Goal: Information Seeking & Learning: Understand process/instructions

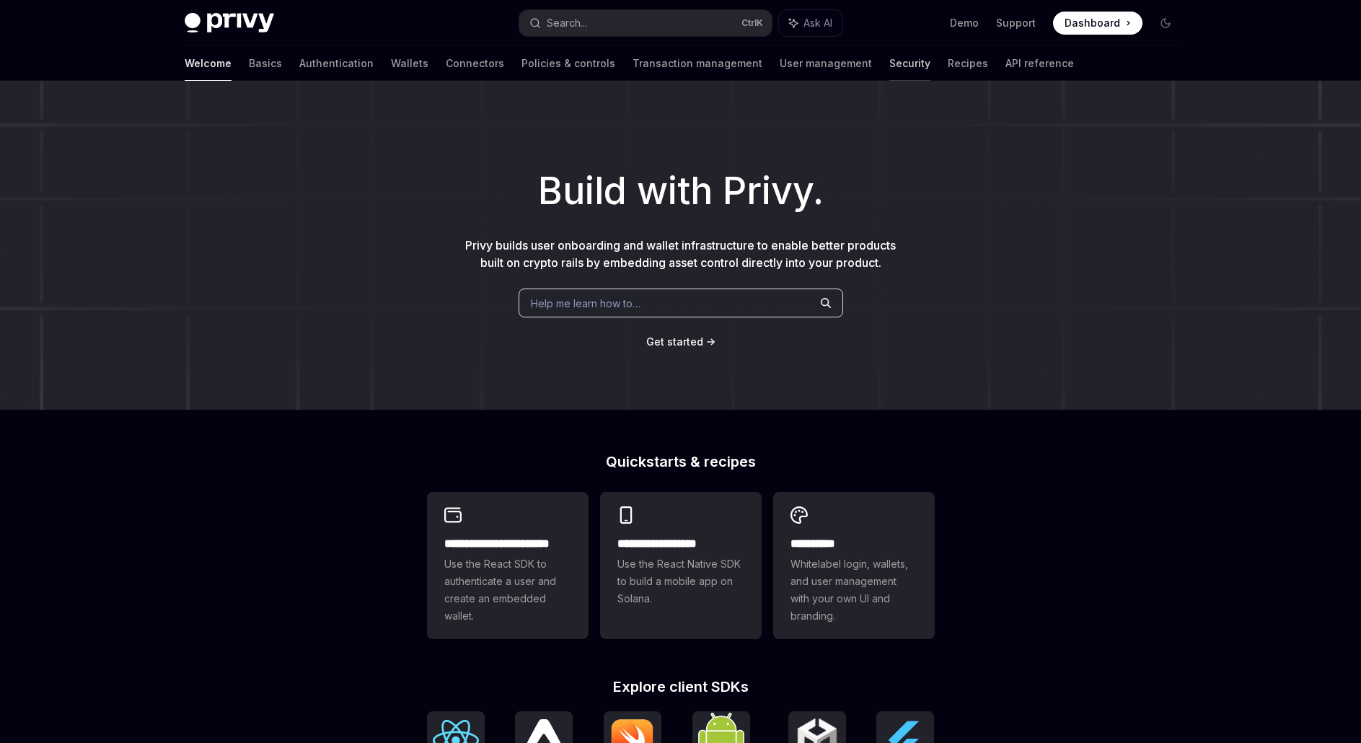
click at [889, 60] on link "Security" at bounding box center [909, 63] width 41 height 35
type textarea "*"
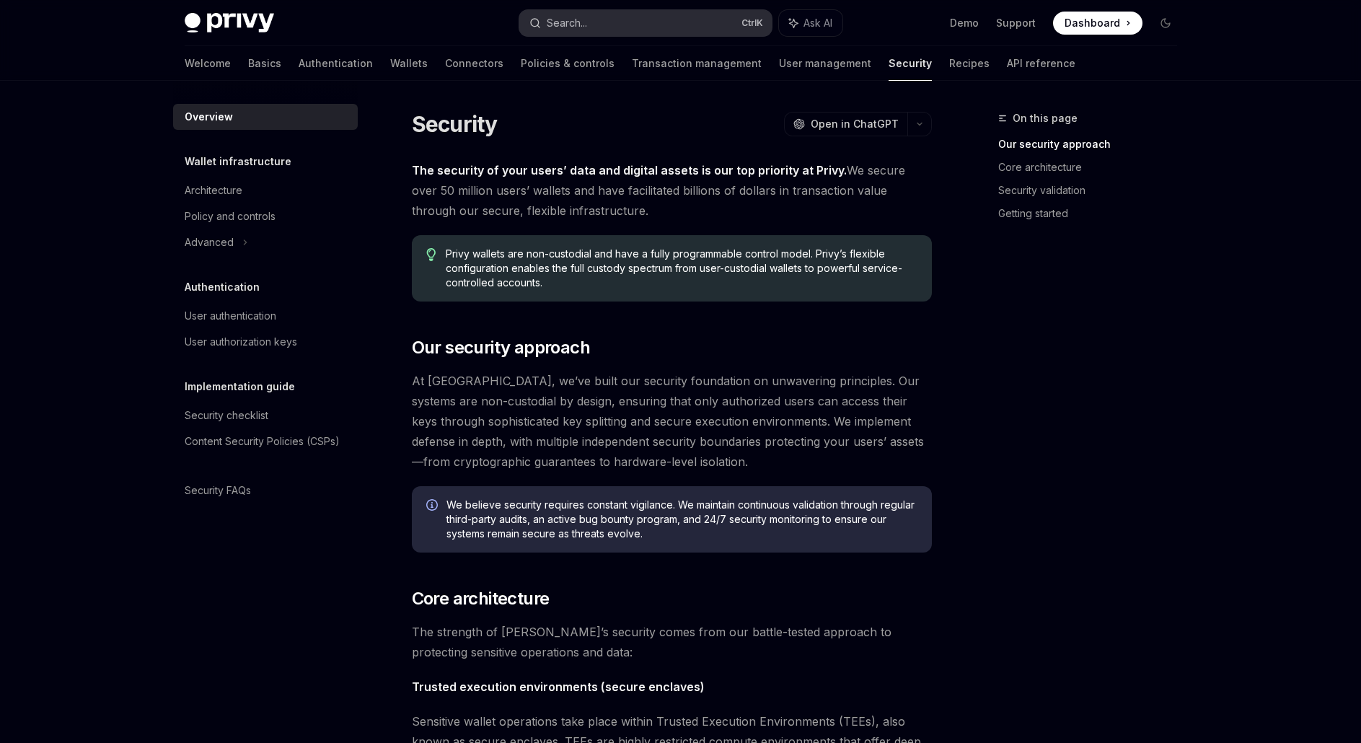
click at [624, 23] on button "Search... Ctrl K" at bounding box center [645, 23] width 252 height 26
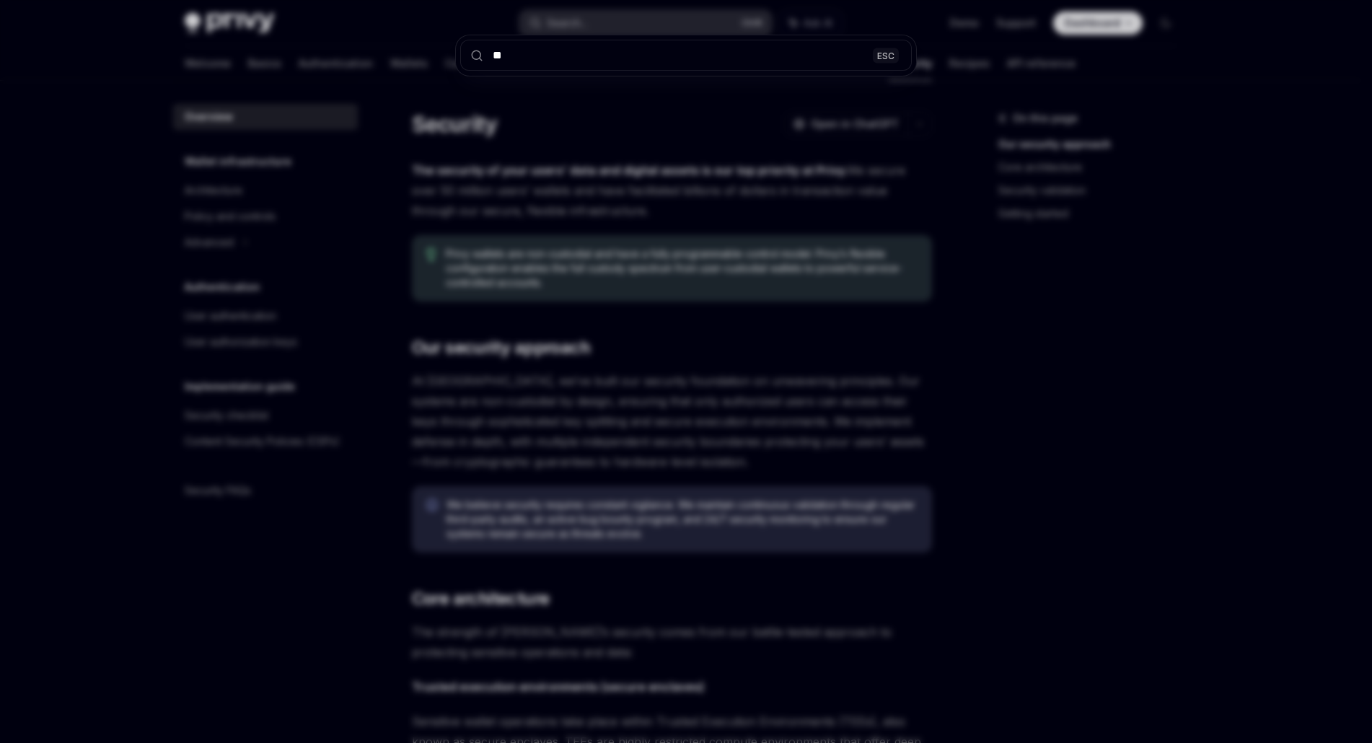
type input "***"
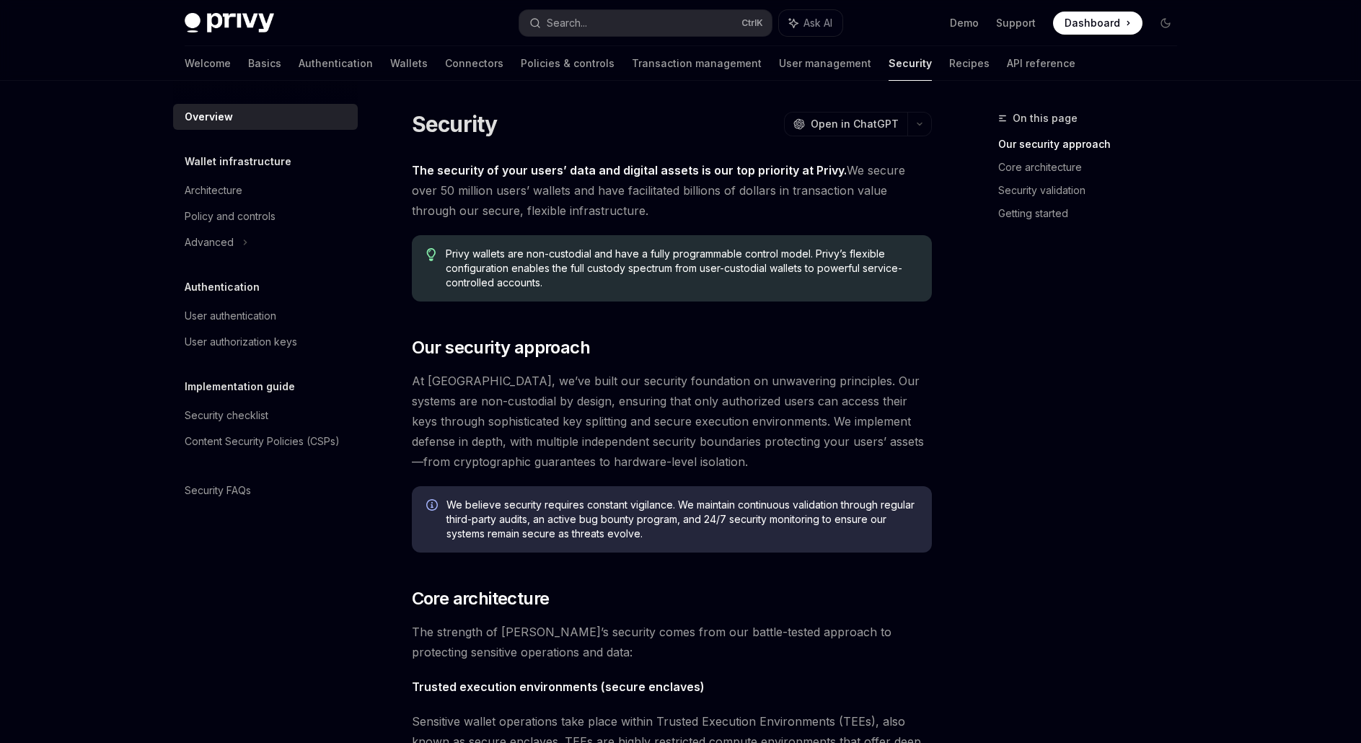
scroll to position [81, 0]
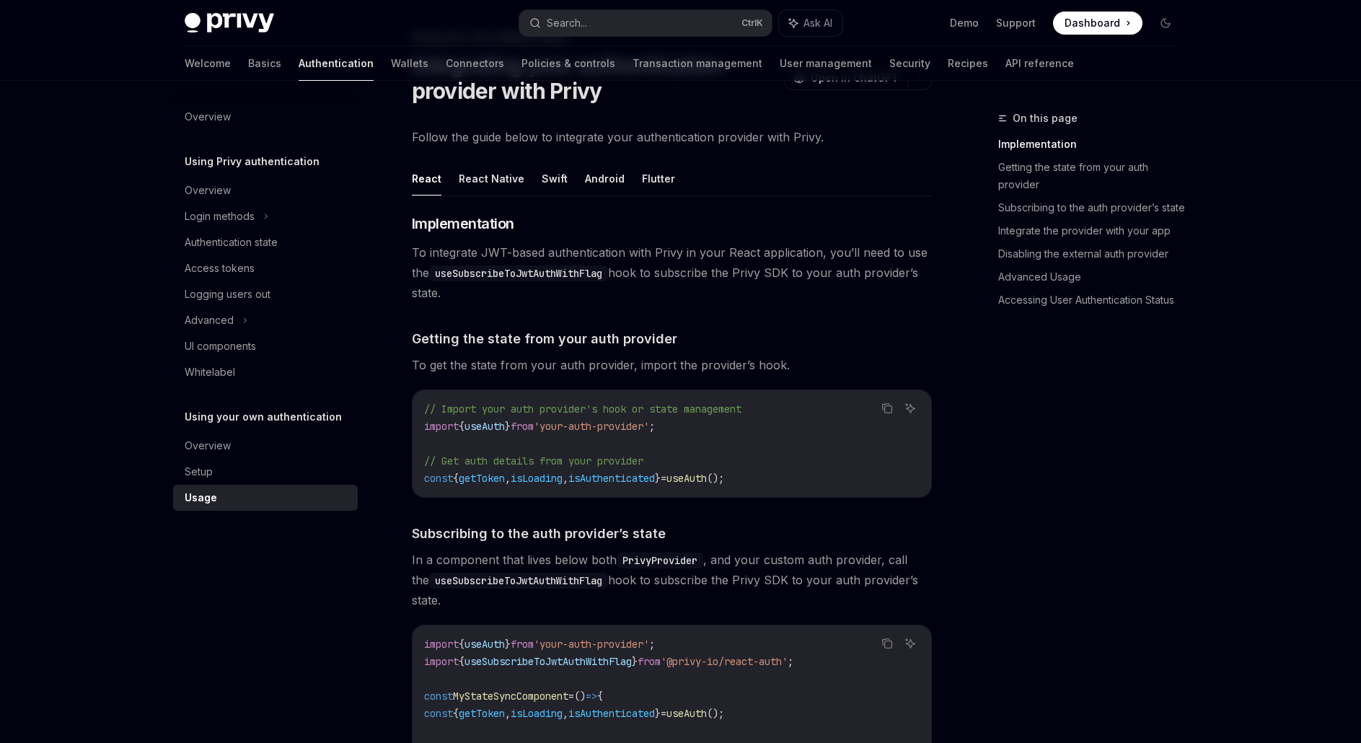
click at [808, 270] on span "To integrate JWT-based authentication with Privy in your React application, you…" at bounding box center [672, 272] width 520 height 61
click at [232, 236] on div "Authentication state" at bounding box center [231, 242] width 93 height 17
type textarea "*"
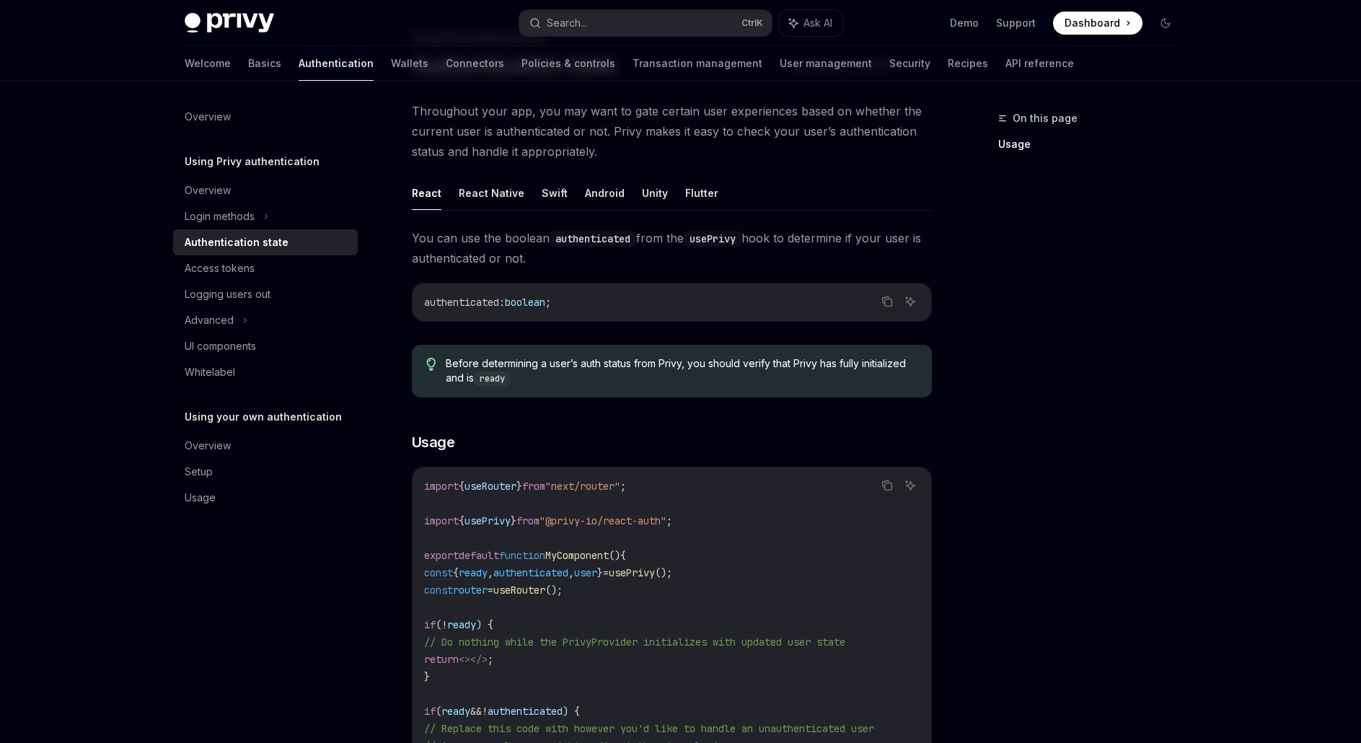
click at [595, 4] on div "Privy Docs home page Search... Ctrl K Ask AI Demo Support Dashboard Dashboard S…" at bounding box center [681, 23] width 992 height 46
click at [589, 19] on button "Search... Ctrl K" at bounding box center [645, 23] width 252 height 26
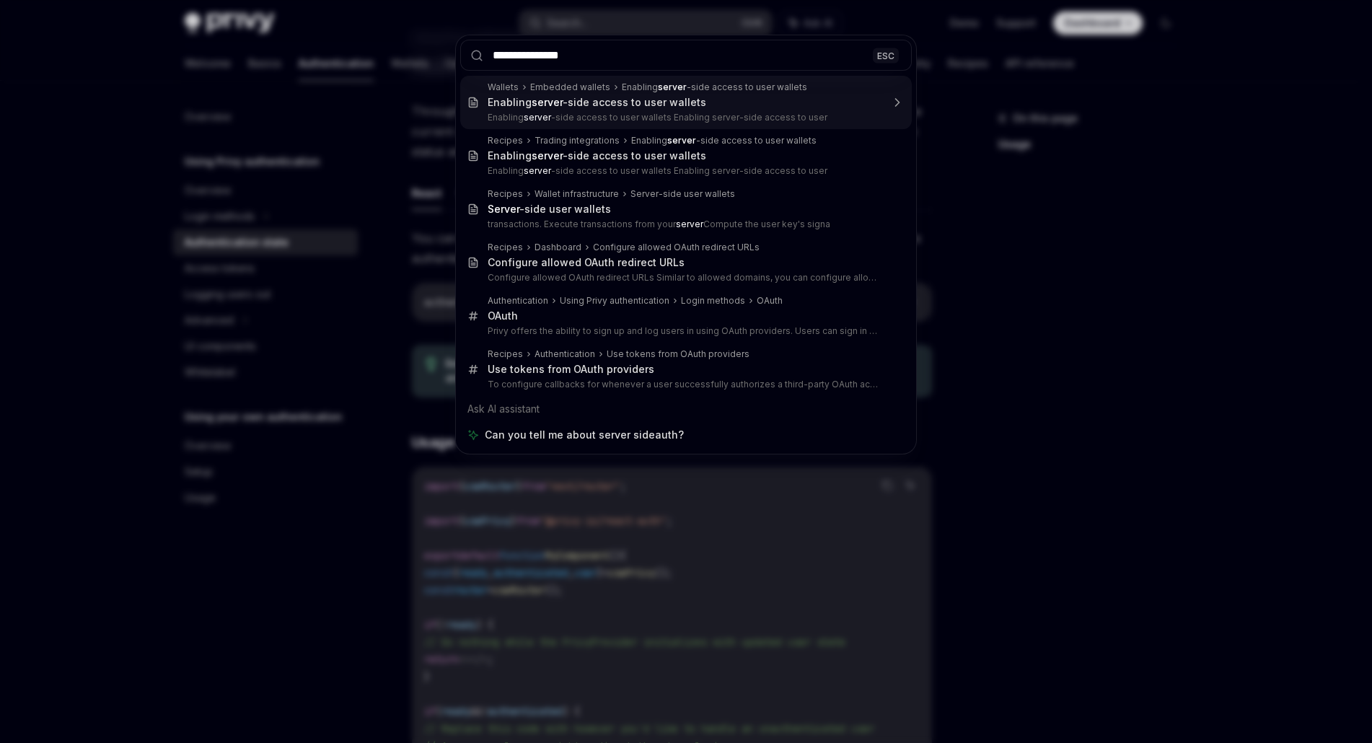
type input "**********"
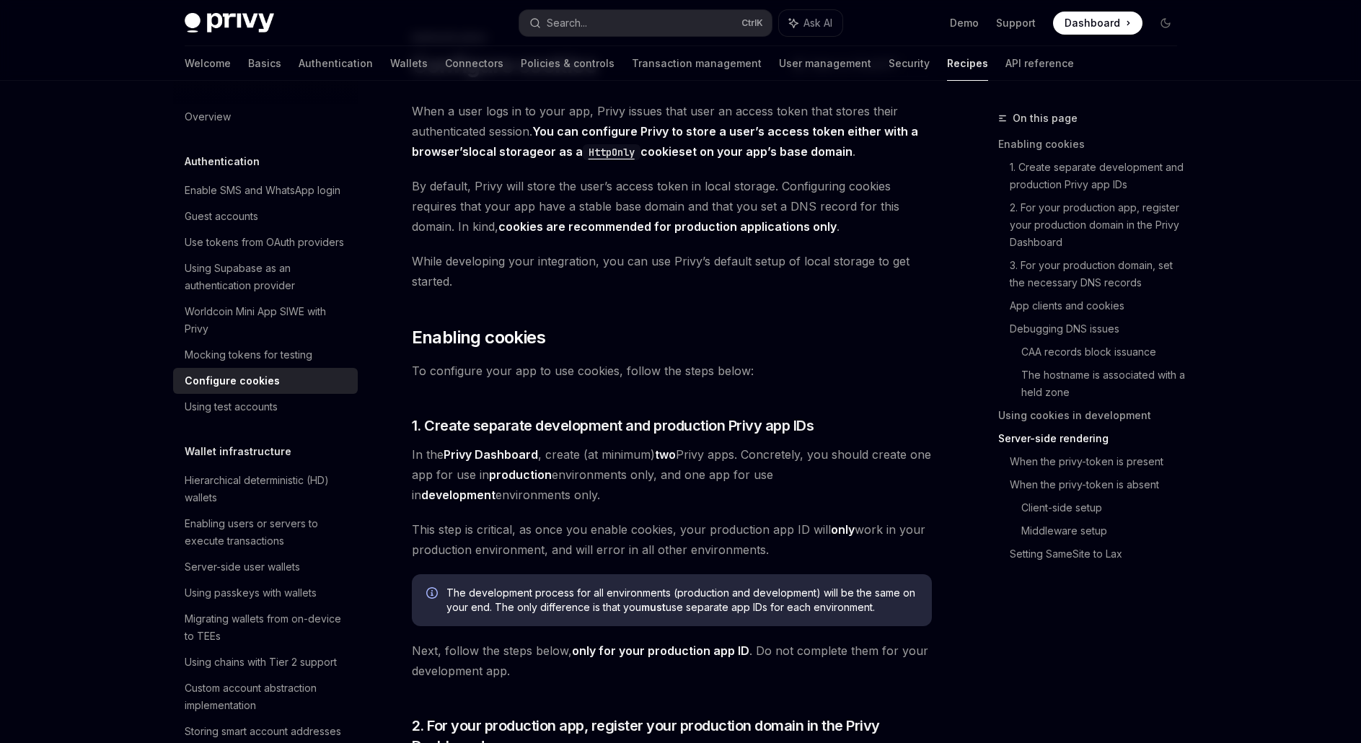
scroll to position [2831, 0]
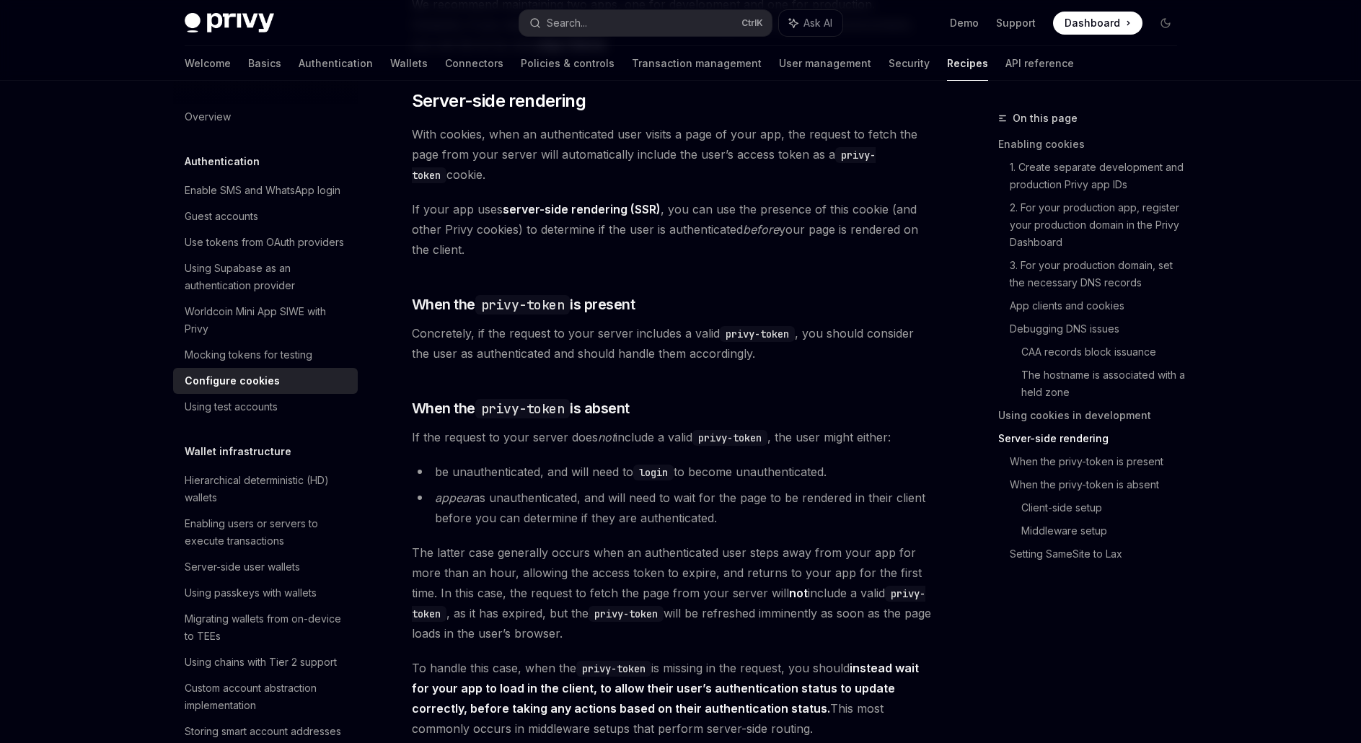
click at [579, 185] on span "With cookies, when an authenticated user visits a page of your app, the request…" at bounding box center [672, 154] width 520 height 61
click at [565, 185] on span "With cookies, when an authenticated user visits a page of your app, the request…" at bounding box center [672, 154] width 520 height 61
click at [490, 229] on span "If your app uses server-side rendering (SSR) , you can use the presence of this…" at bounding box center [672, 229] width 520 height 61
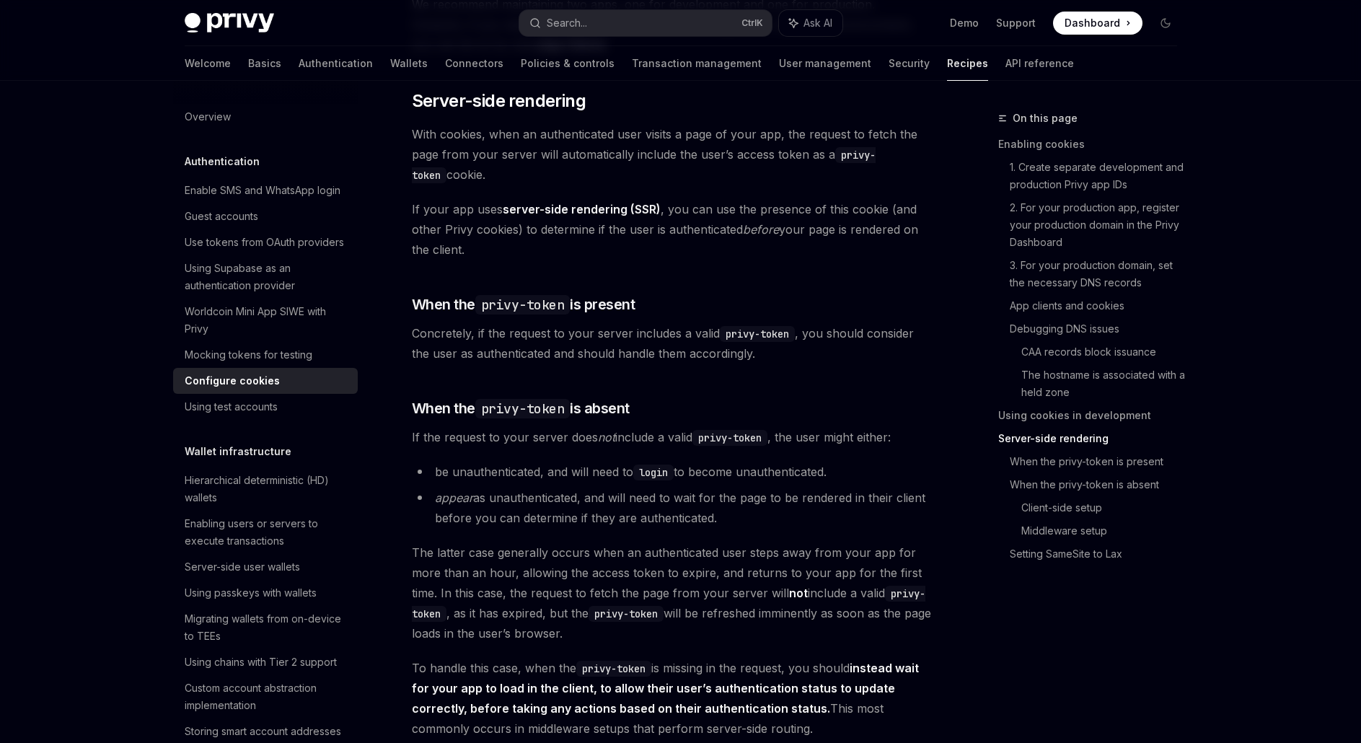
click at [490, 229] on span "If your app uses server-side rendering (SSR) , you can use the presence of this…" at bounding box center [672, 229] width 520 height 61
click at [493, 260] on span "If your app uses server-side rendering (SSR) , you can use the presence of this…" at bounding box center [672, 229] width 520 height 61
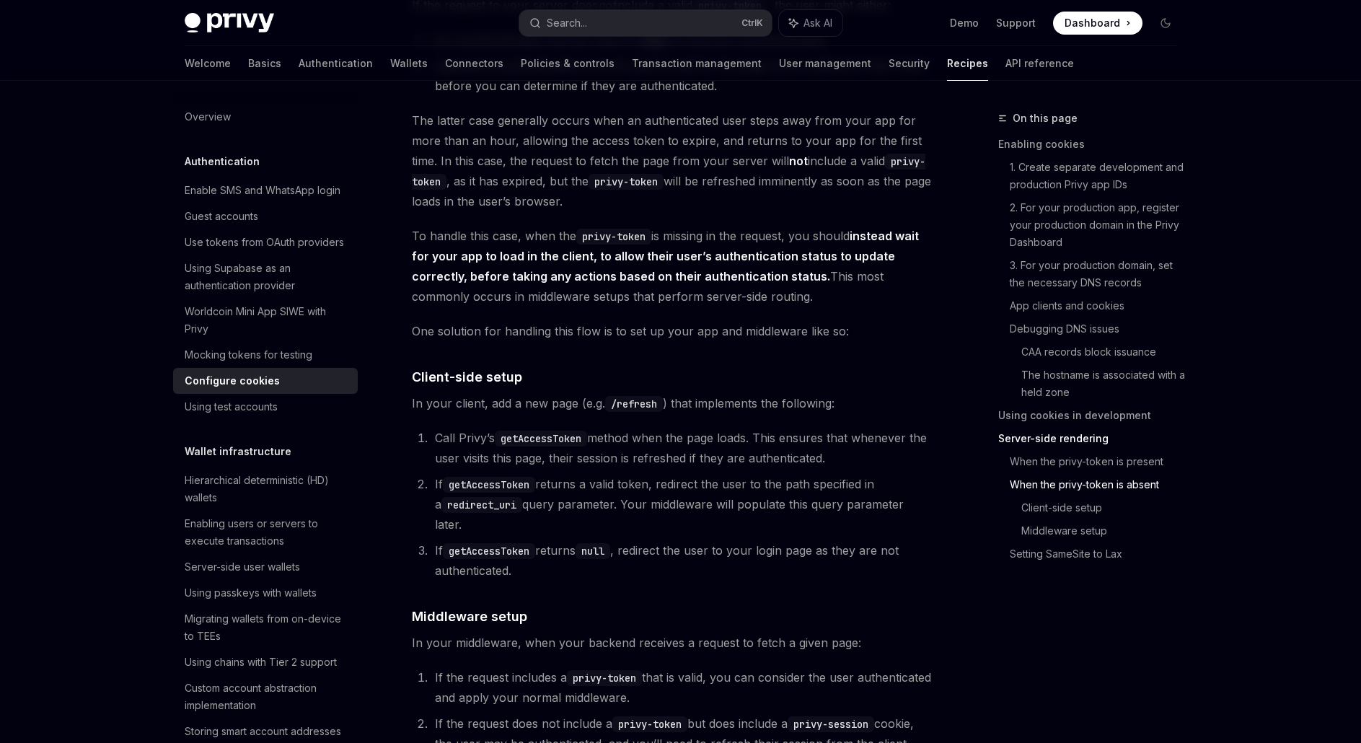
scroll to position [3264, 0]
click at [464, 467] on li "Call [PERSON_NAME]’s getAccessToken method when the page loads. This ensures th…" at bounding box center [681, 447] width 501 height 40
click at [551, 571] on li "If getAccessToken returns null , redirect the user to your login page as they a…" at bounding box center [681, 559] width 501 height 40
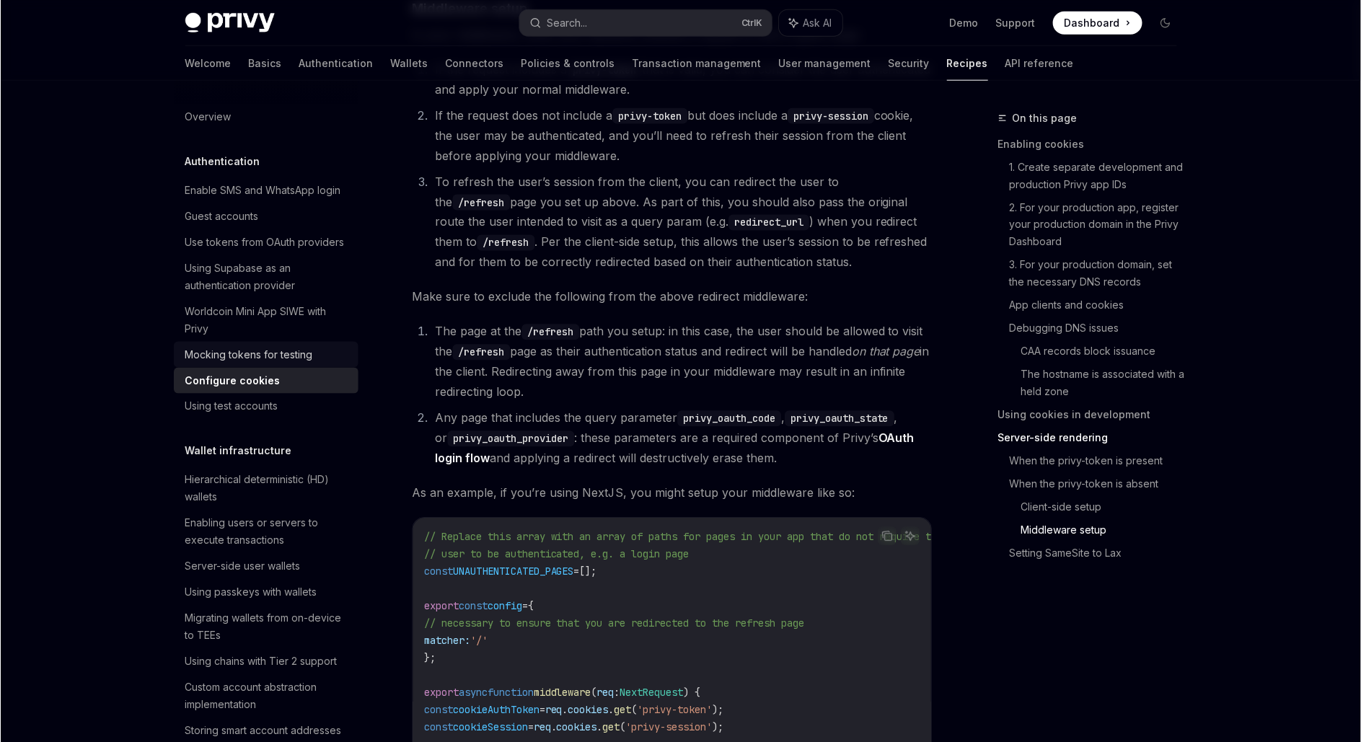
scroll to position [3841, 0]
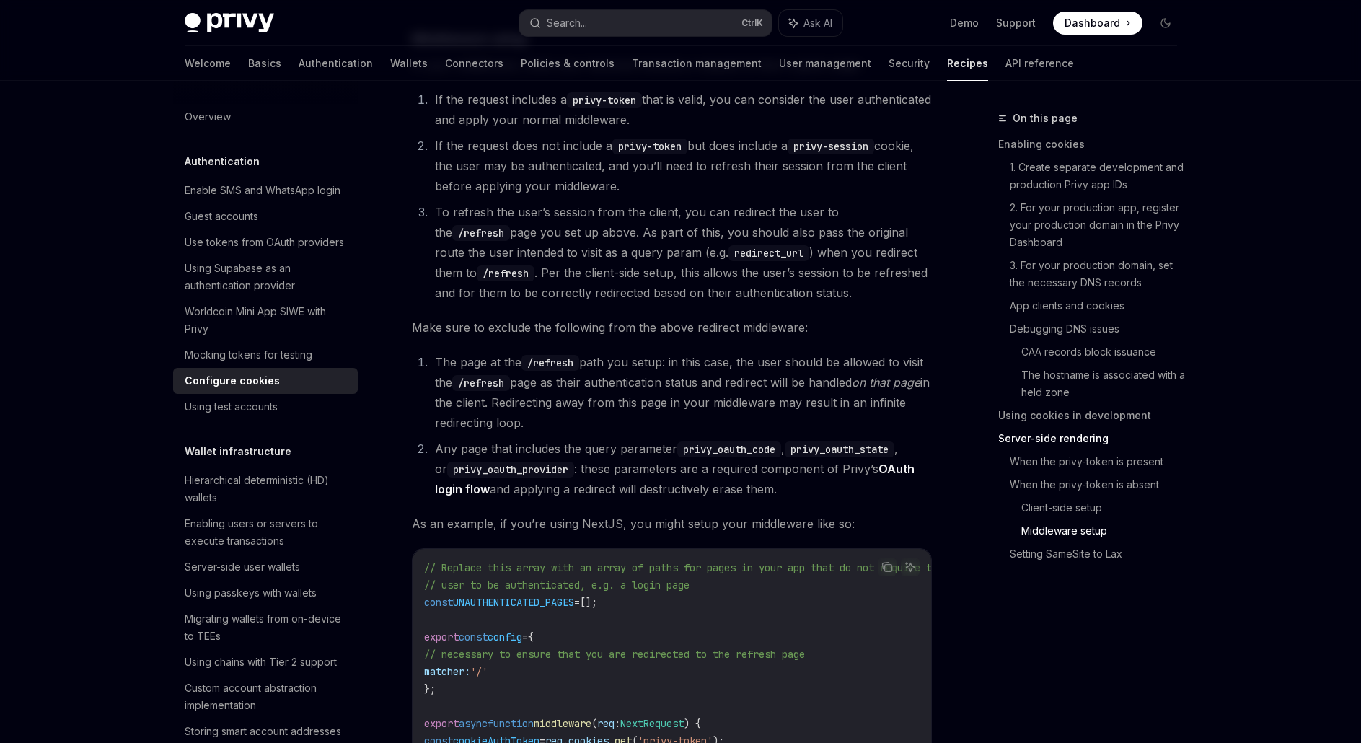
type textarea "*"
